Goal: Find specific page/section: Find specific page/section

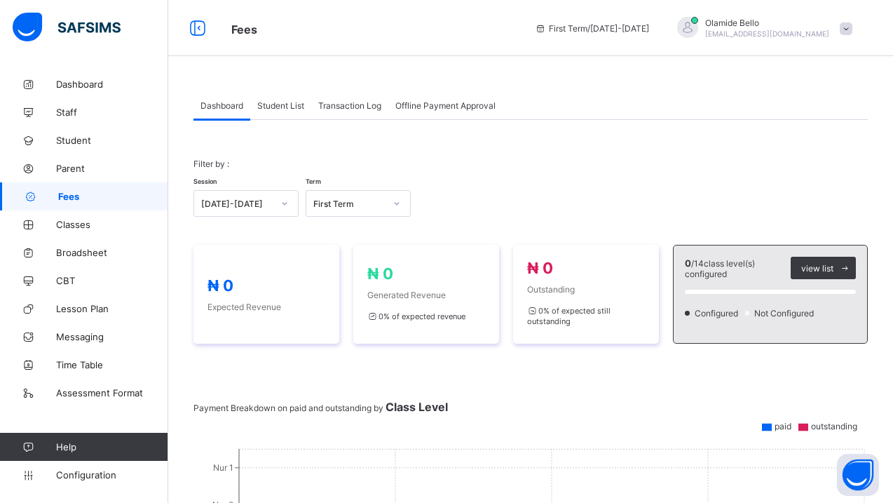
click at [301, 109] on span "Student List" at bounding box center [280, 105] width 47 height 11
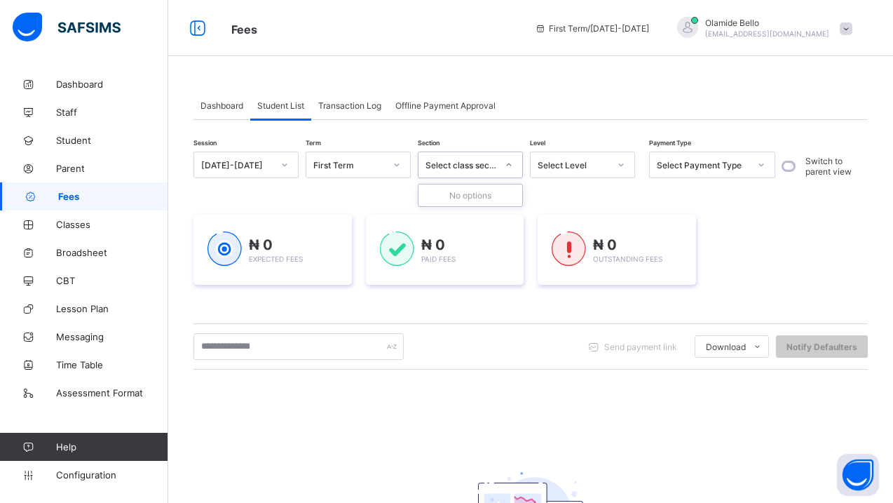
click at [493, 158] on div "Select class section" at bounding box center [456, 165] width 77 height 20
click at [484, 142] on div "Session [DATE]-[DATE] Term First Term Section Select class section Level Select…" at bounding box center [530, 379] width 674 height 519
click at [547, 27] on icon at bounding box center [541, 28] width 12 height 11
click at [649, 26] on span "First Term / [DATE]-[DATE]" at bounding box center [592, 28] width 114 height 11
click at [204, 34] on icon at bounding box center [198, 28] width 24 height 20
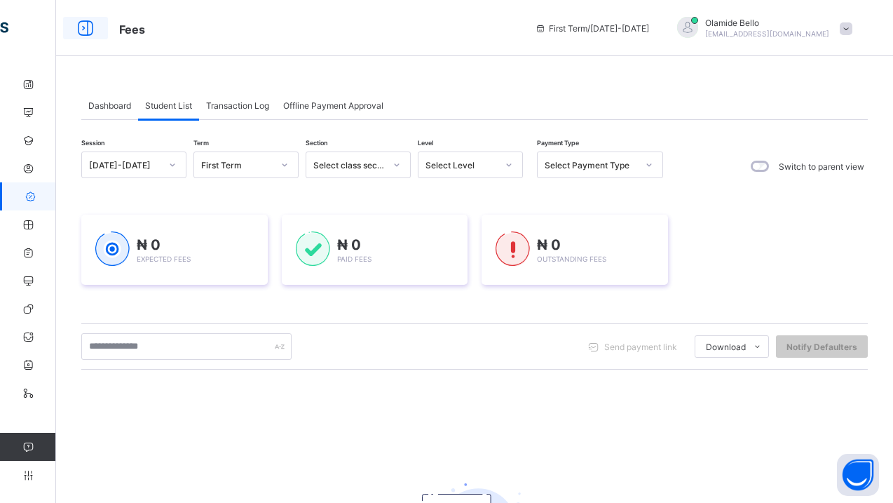
click at [90, 30] on icon at bounding box center [86, 28] width 24 height 20
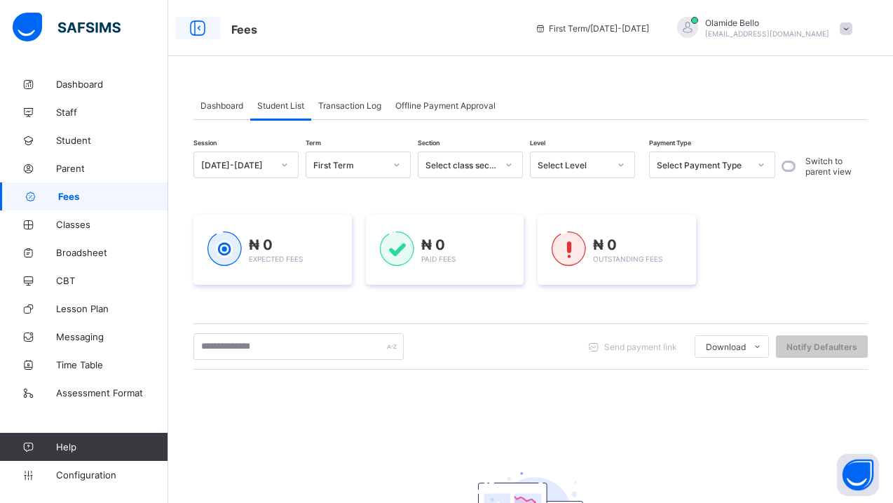
click at [194, 30] on icon at bounding box center [198, 28] width 24 height 20
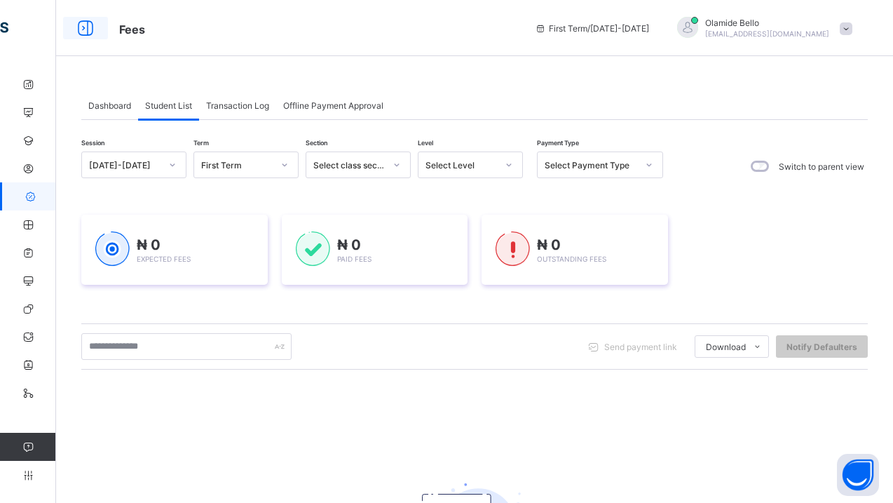
click at [92, 32] on icon at bounding box center [86, 28] width 24 height 20
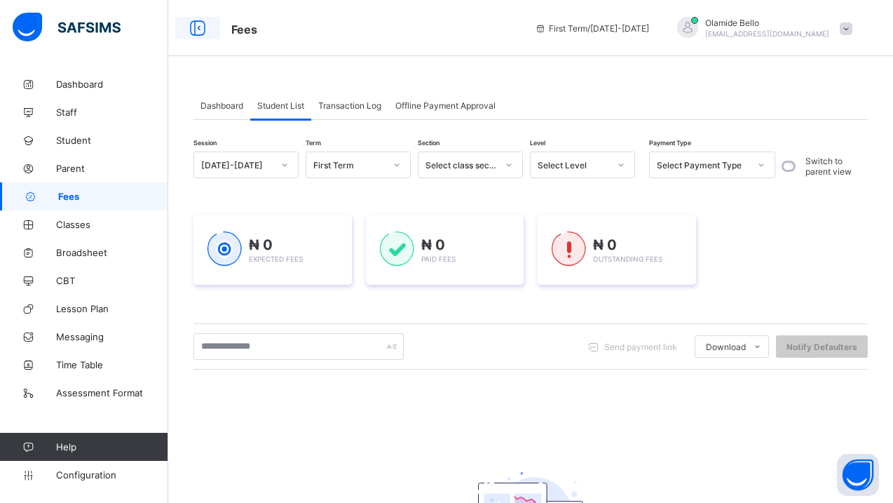
click at [200, 34] on icon at bounding box center [198, 28] width 24 height 20
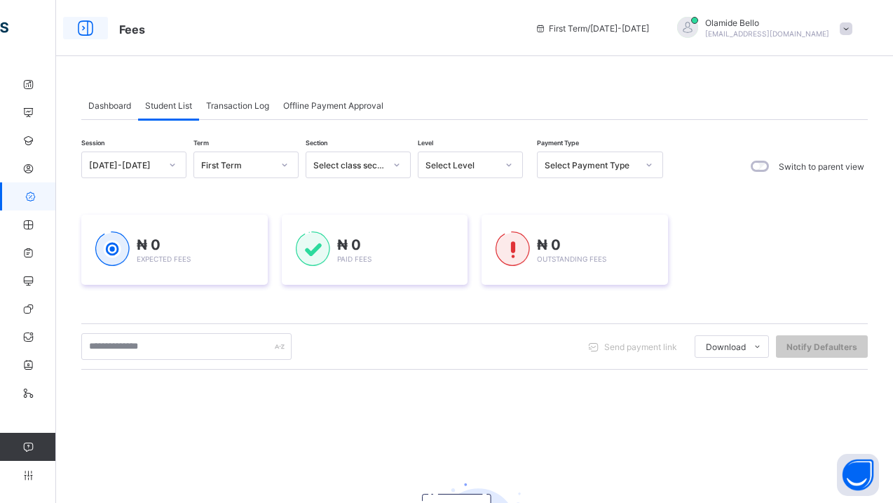
click at [90, 31] on icon at bounding box center [86, 28] width 24 height 20
